Goal: Navigation & Orientation: Understand site structure

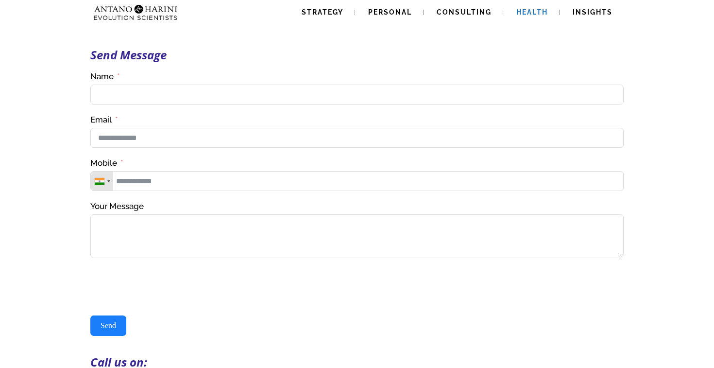
click at [534, 10] on span "Health" at bounding box center [532, 12] width 32 height 8
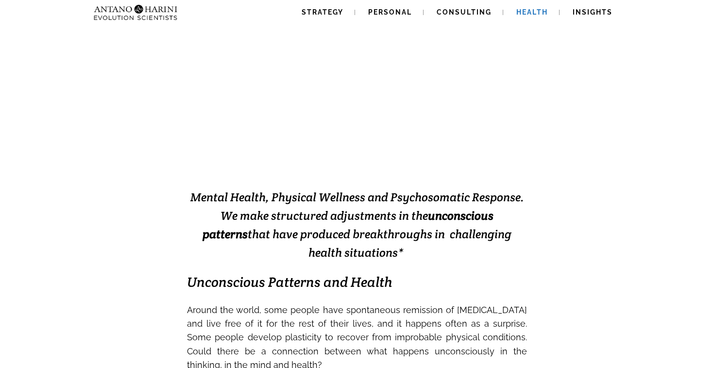
scroll to position [77, 0]
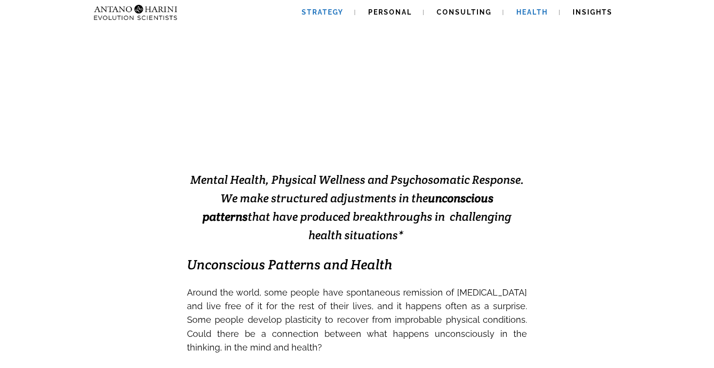
click at [315, 12] on span "Strategy" at bounding box center [323, 12] width 42 height 8
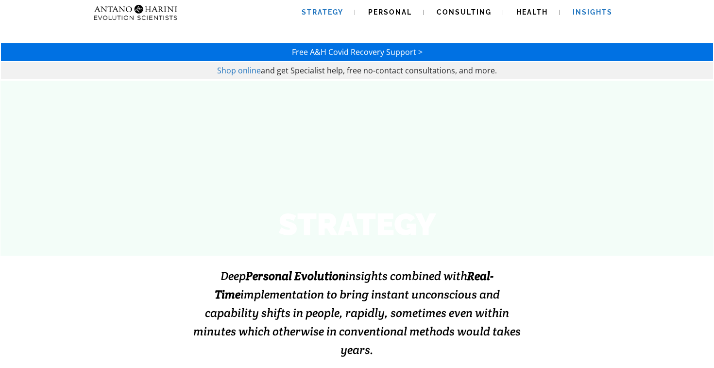
click at [589, 13] on span "Insights" at bounding box center [593, 12] width 40 height 8
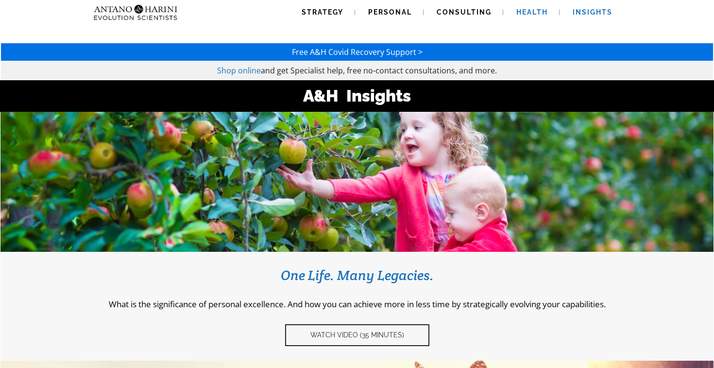
click at [527, 13] on span "Health" at bounding box center [532, 12] width 32 height 8
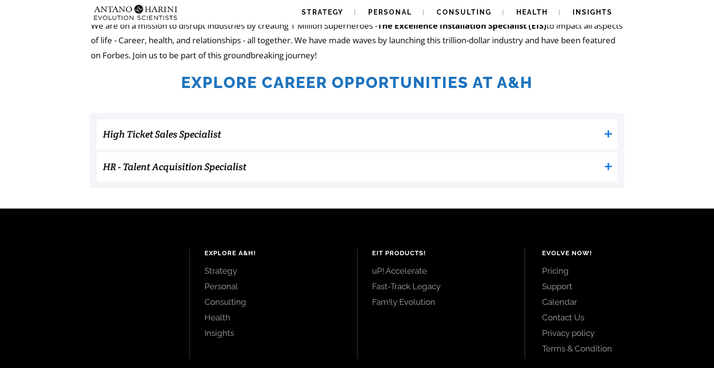
scroll to position [285, 0]
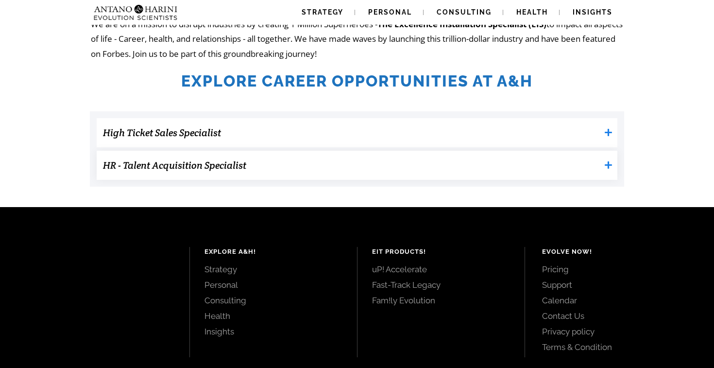
click at [609, 168] on icon at bounding box center [608, 165] width 8 height 8
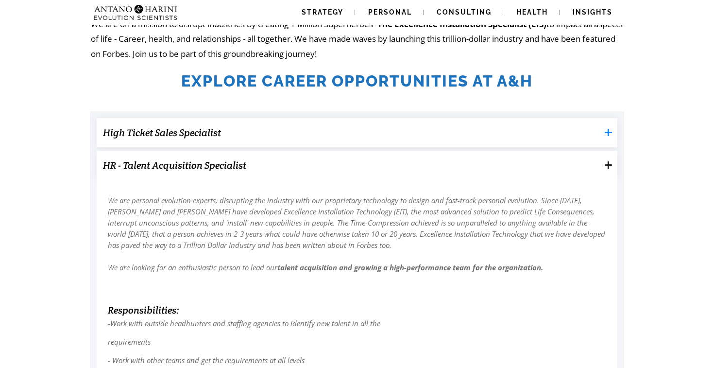
click at [607, 132] on icon at bounding box center [608, 132] width 7 height 7
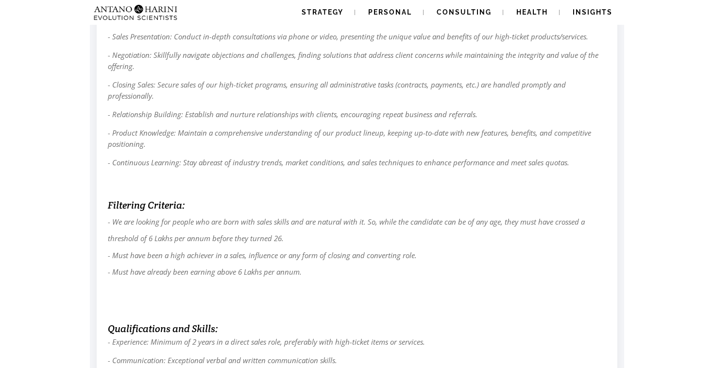
scroll to position [0, 0]
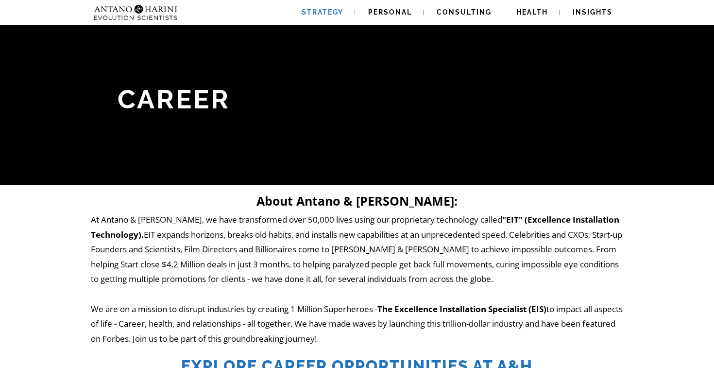
click at [316, 13] on span "Strategy" at bounding box center [323, 12] width 42 height 8
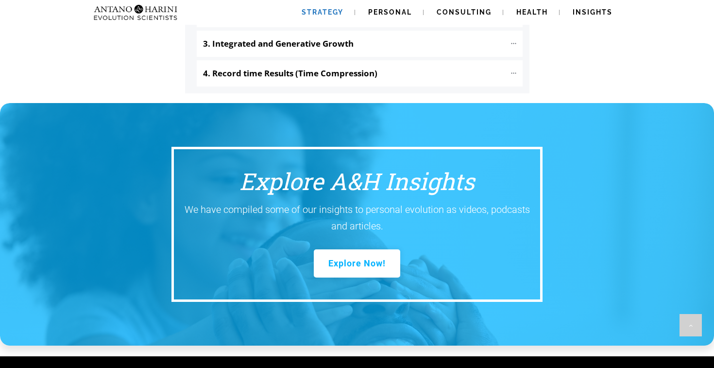
scroll to position [1218, 0]
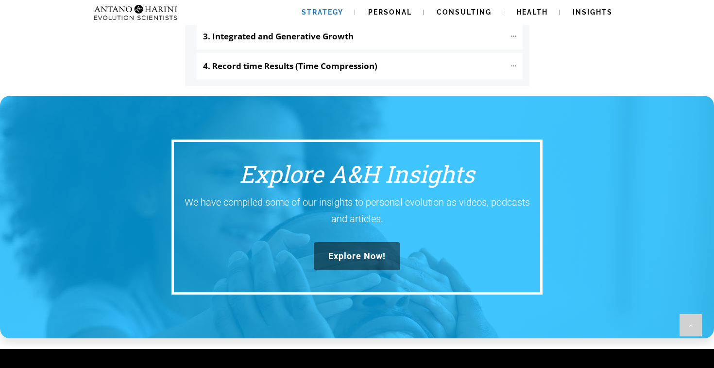
click at [354, 251] on span "Explore Now!" at bounding box center [356, 256] width 57 height 11
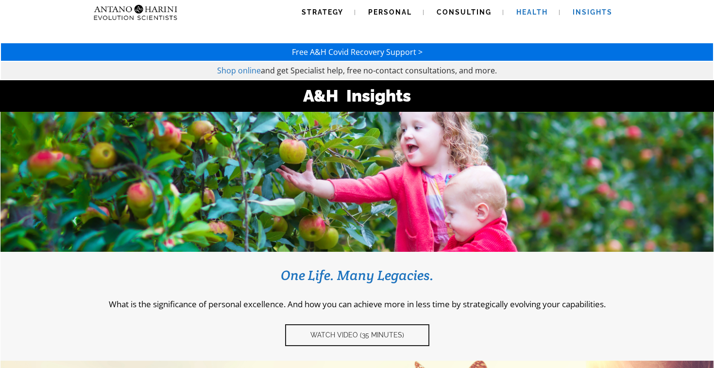
click at [524, 13] on span "Health" at bounding box center [532, 12] width 32 height 8
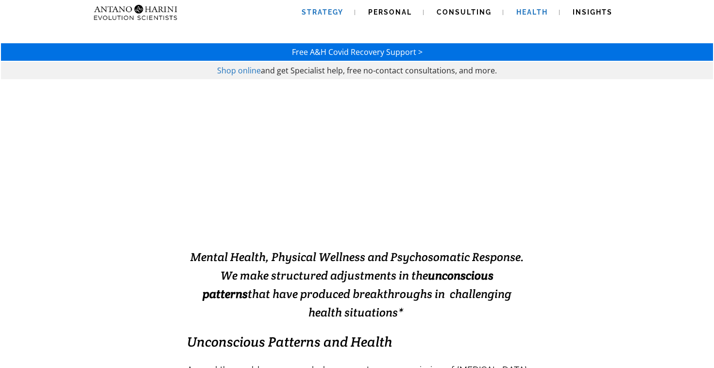
click at [328, 17] on link "Strategy" at bounding box center [322, 12] width 65 height 25
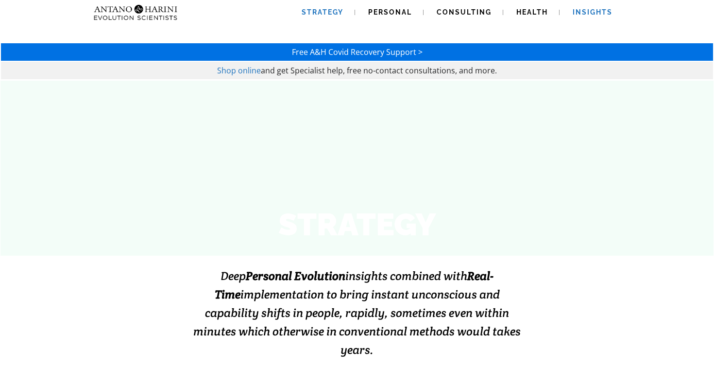
click at [586, 16] on span "Insights" at bounding box center [593, 12] width 40 height 8
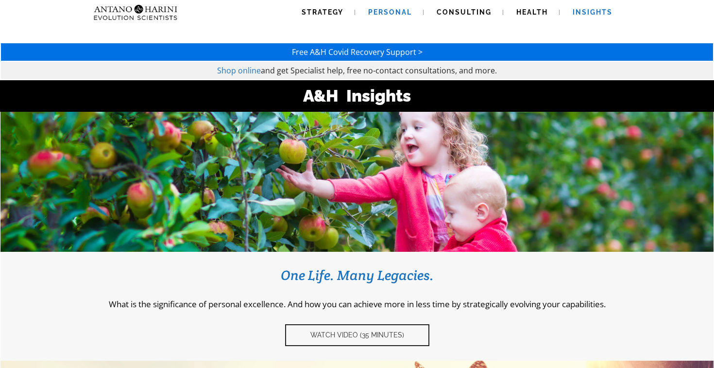
click at [402, 13] on span "Personal" at bounding box center [390, 12] width 44 height 8
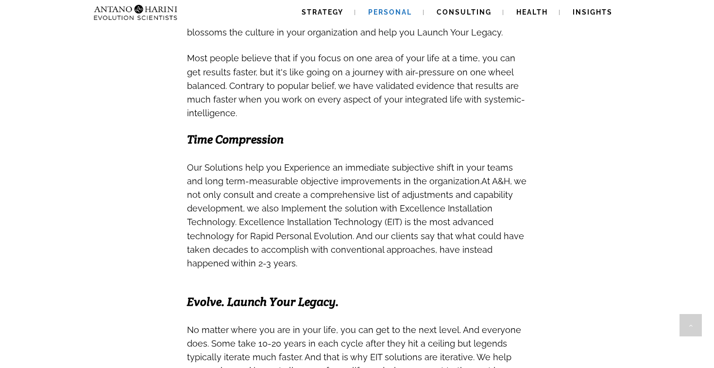
scroll to position [1110, 0]
